Goal: Check status

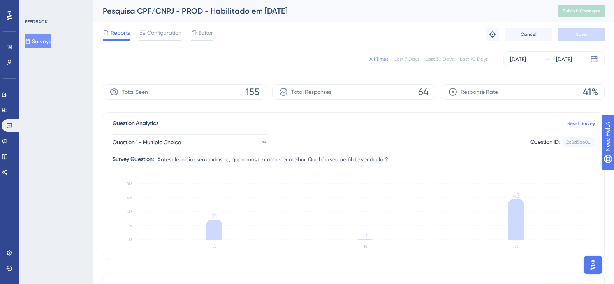
click at [477, 59] on div "Last 90 Days" at bounding box center [473, 59] width 28 height 6
click at [381, 60] on div "All Times" at bounding box center [378, 59] width 19 height 6
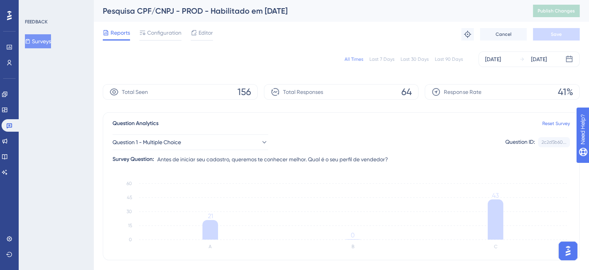
click at [451, 58] on div "Last 90 Days" at bounding box center [449, 59] width 28 height 6
click at [361, 59] on div "All Times" at bounding box center [353, 59] width 19 height 6
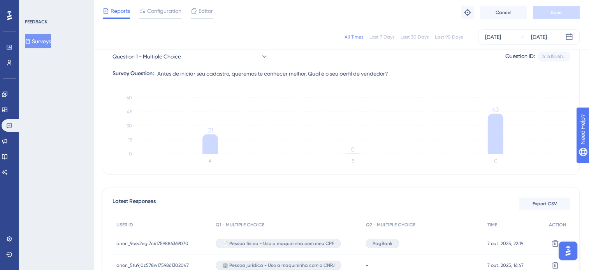
scroll to position [117, 0]
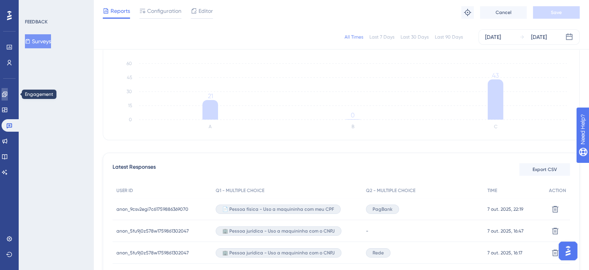
click at [8, 96] on icon at bounding box center [5, 94] width 6 height 6
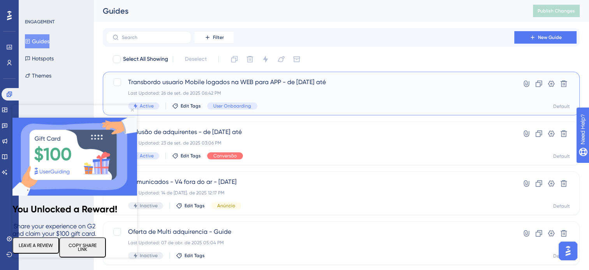
click at [273, 101] on div "Transbordo usuario Mobile logados na WEB para APP - de [DATE] até Last Updated:…" at bounding box center [310, 93] width 364 height 32
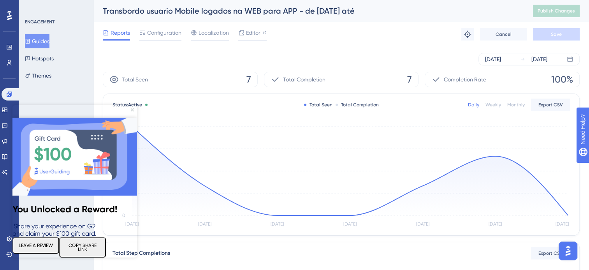
click at [132, 111] on icon "Close Preview" at bounding box center [132, 109] width 3 height 3
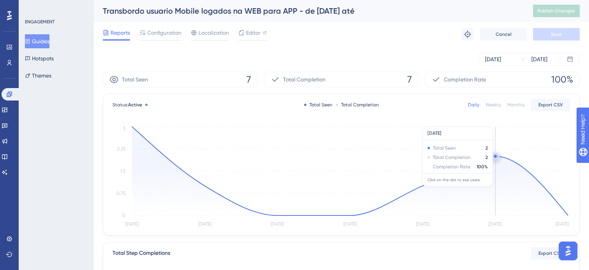
click at [500, 160] on icon at bounding box center [350, 170] width 436 height 89
click at [495, 155] on circle at bounding box center [495, 155] width 3 height 3
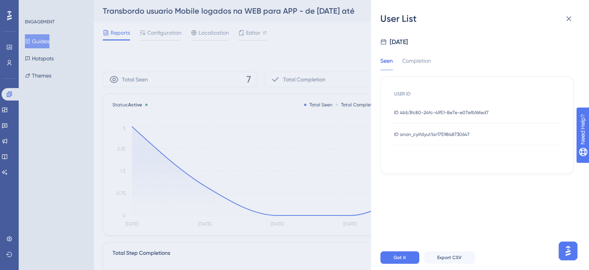
click at [444, 112] on span "ID 4bb3fc80-24fc-4951-8e7e-e07efb16fed7" at bounding box center [441, 112] width 95 height 6
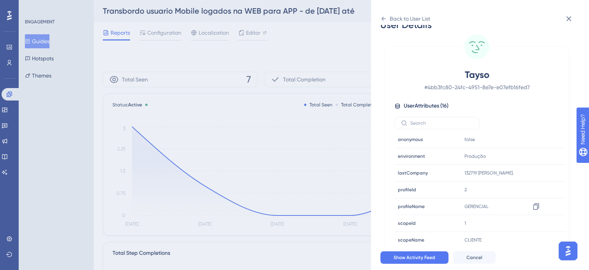
scroll to position [18, 0]
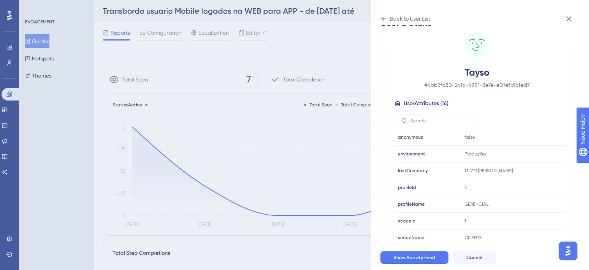
click at [335, 135] on div "Back to User List User Details Tayso # 4bb3fc80-24fc-4951-8e7e-e07efb16fed7 Use…" at bounding box center [294, 135] width 589 height 270
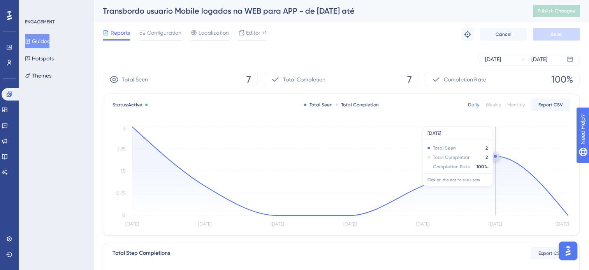
click at [495, 156] on circle at bounding box center [495, 155] width 3 height 3
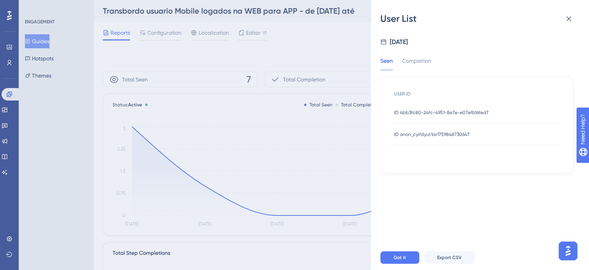
click at [461, 112] on span "ID 4bb3fc80-24fc-4951-8e7e-e07efb16fed7" at bounding box center [441, 112] width 95 height 6
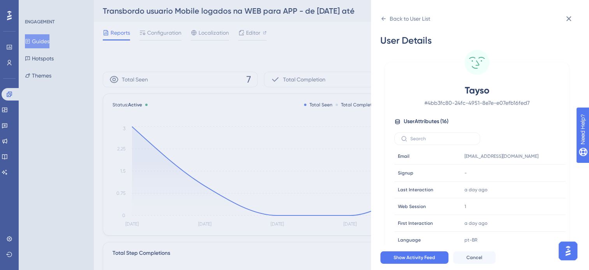
click at [461, 112] on div "Tayso # 4bb3fc80-24fc-4951-8e7e-e07efb16fed7 User Attributes ( 16 ) Email Email…" at bounding box center [476, 173] width 177 height 178
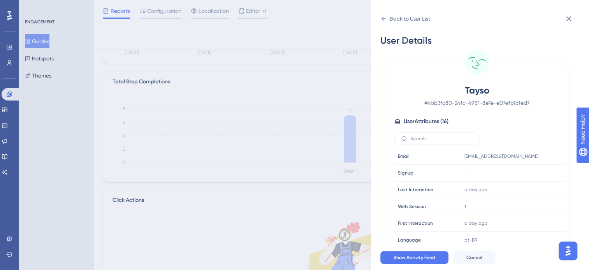
scroll to position [157, 0]
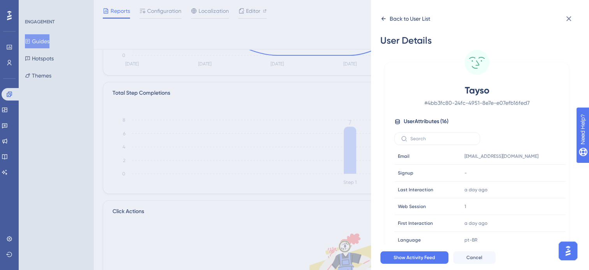
click at [397, 21] on div "Back to User List" at bounding box center [409, 18] width 40 height 9
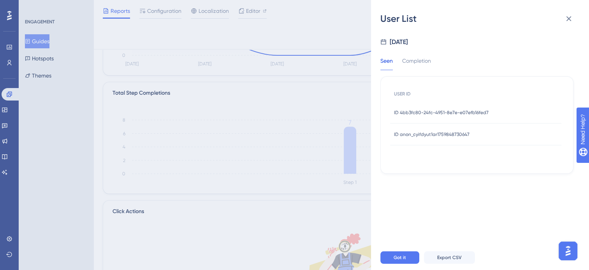
click at [437, 133] on span "ID anon_cyifdyut1ar1759848730647" at bounding box center [431, 134] width 75 height 6
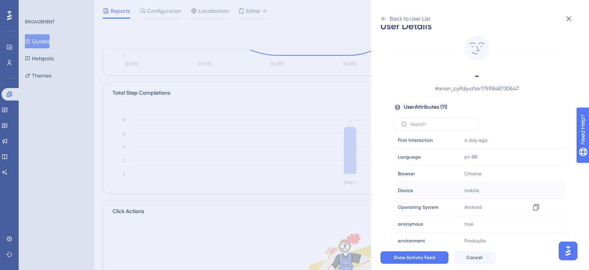
scroll to position [18, 0]
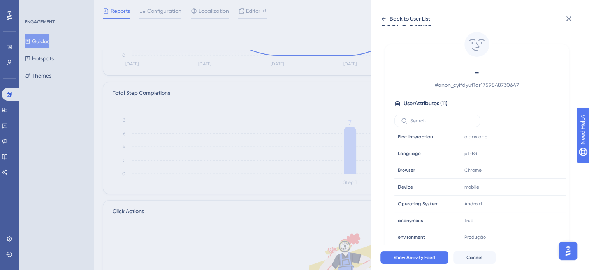
click at [395, 19] on div "Back to User List" at bounding box center [409, 18] width 40 height 9
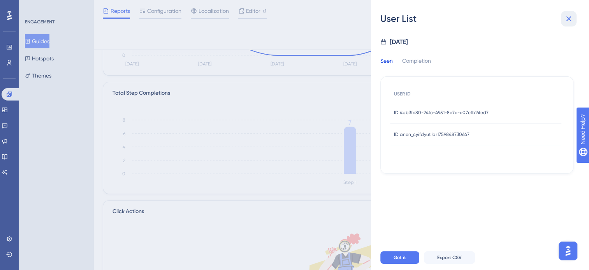
click at [568, 19] on icon at bounding box center [568, 18] width 9 height 9
